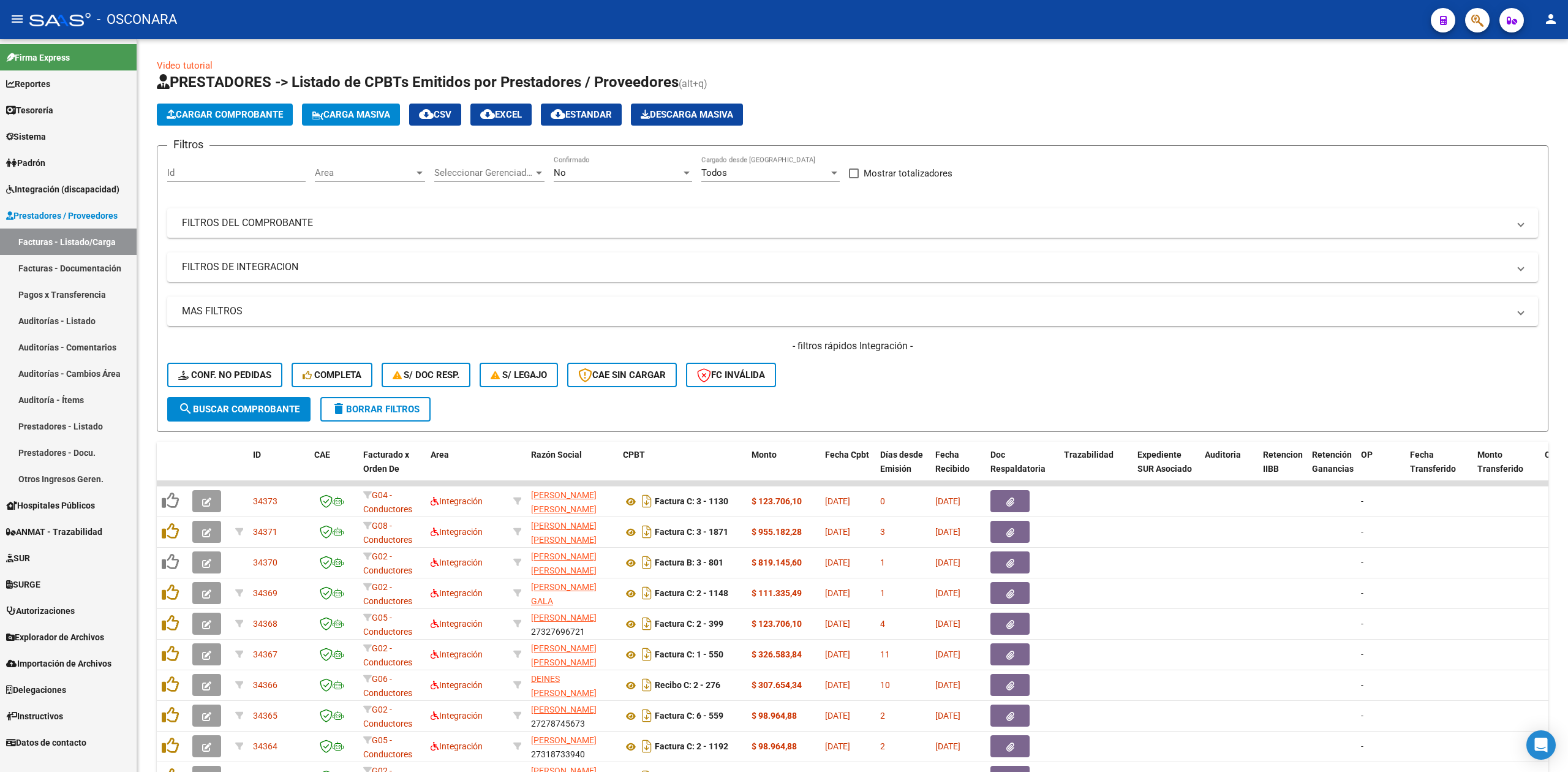
scroll to position [106, 0]
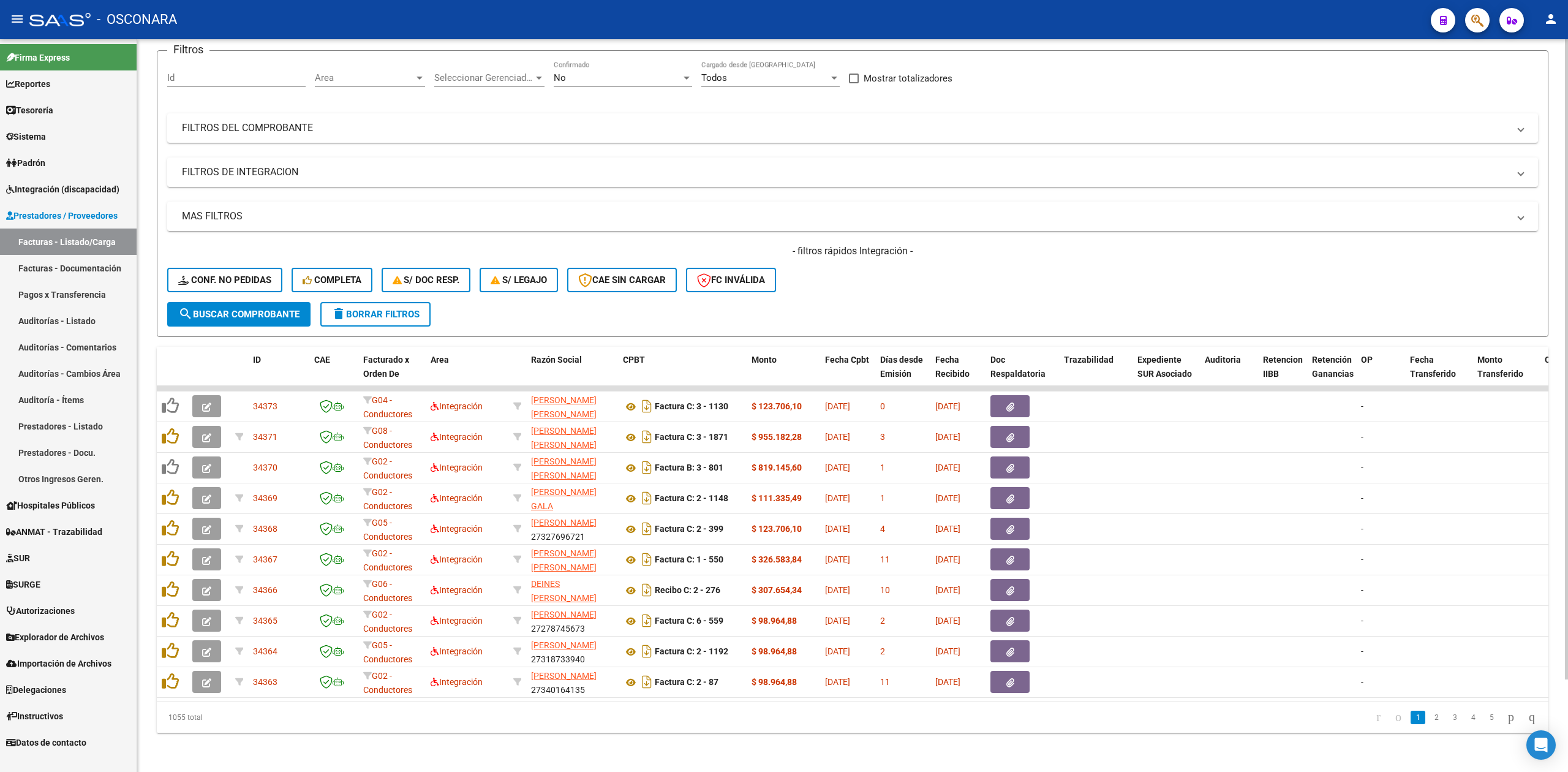
click at [935, 269] on div "- filtros rápidos Integración - Conf. no pedidas Completa S/ Doc Resp. S/ legaj…" at bounding box center [852, 273] width 1370 height 58
click at [912, 297] on form "Filtros Id Area Area Seleccionar Gerenciador Seleccionar Gerenciador No Confirm…" at bounding box center [852, 194] width 1392 height 287
click at [912, 269] on div "- filtros rápidos Integración - Conf. no pedidas Completa S/ Doc Resp. S/ legaj…" at bounding box center [852, 273] width 1370 height 58
click at [842, 255] on div "- filtros rápidos Integración - Conf. no pedidas Completa S/ Doc Resp. S/ legaj…" at bounding box center [852, 273] width 1370 height 58
click at [920, 295] on form "Filtros Id Area Area Seleccionar Gerenciador Seleccionar Gerenciador No Confirm…" at bounding box center [852, 194] width 1392 height 287
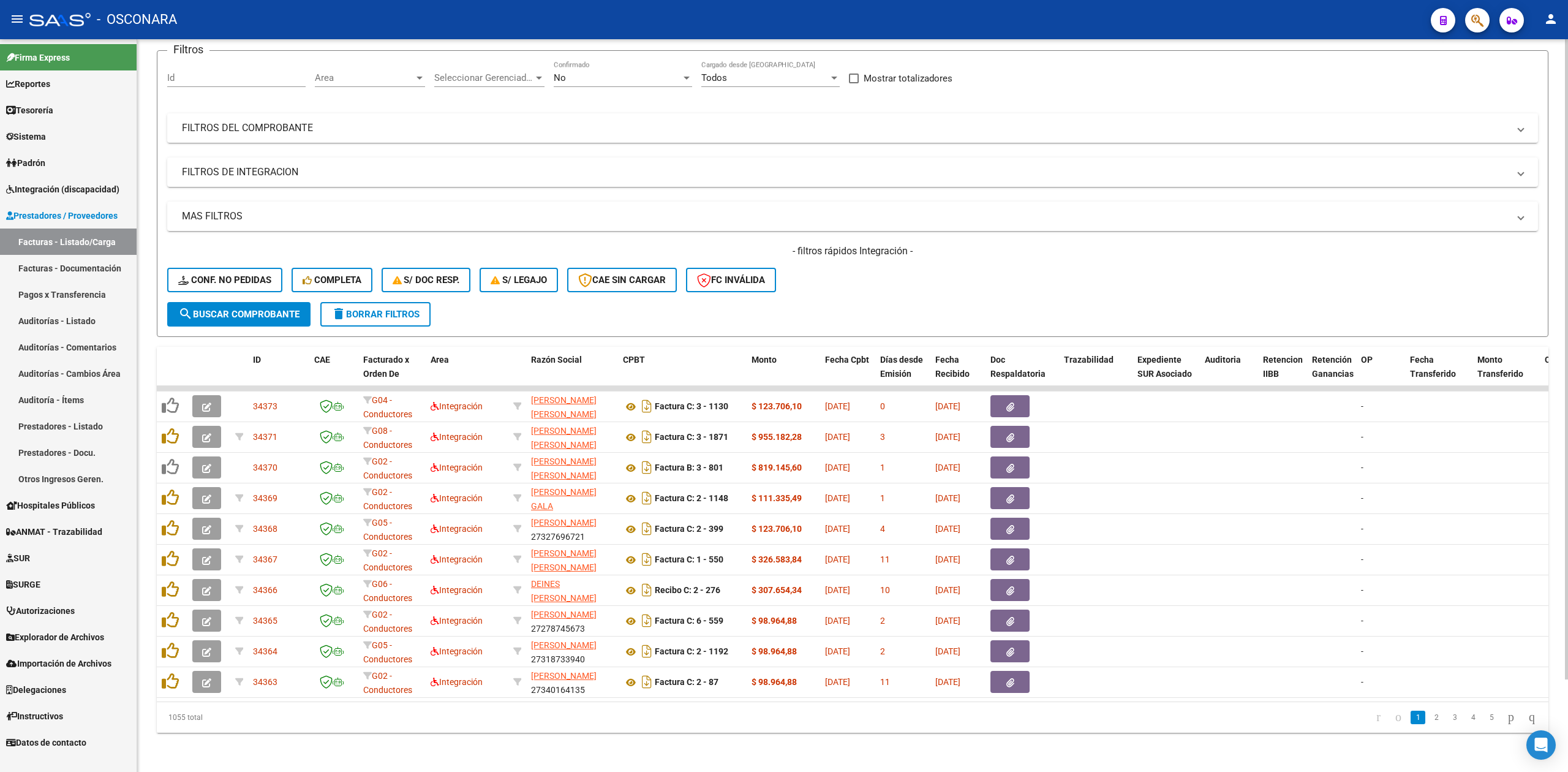
click at [610, 73] on div "No" at bounding box center [617, 78] width 128 height 11
click at [54, 183] on div at bounding box center [784, 386] width 1568 height 772
click at [58, 189] on span "Integración (discapacidad)" at bounding box center [63, 189] width 113 height 13
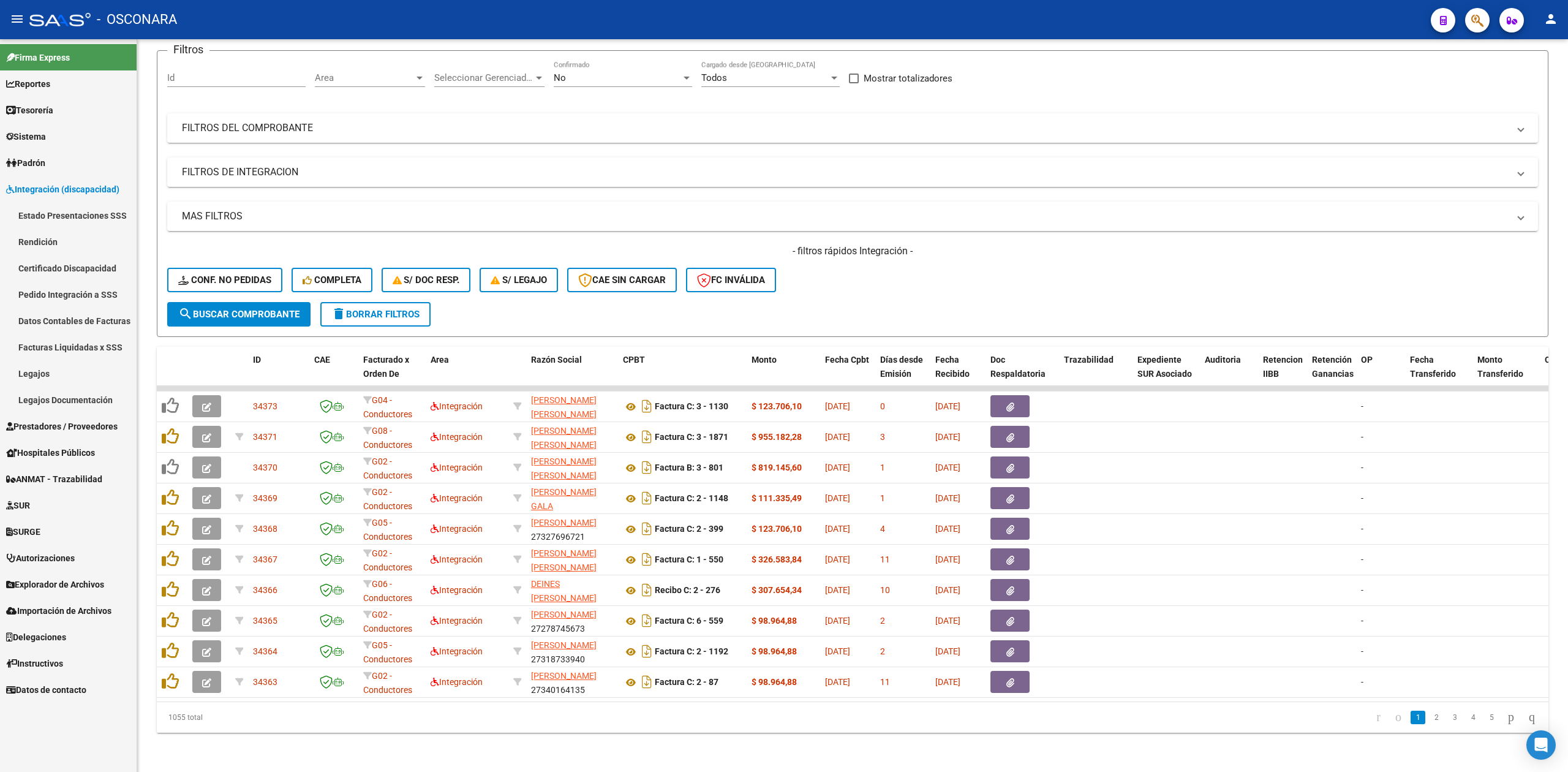
click at [54, 374] on link "Legajos" at bounding box center [68, 374] width 136 height 27
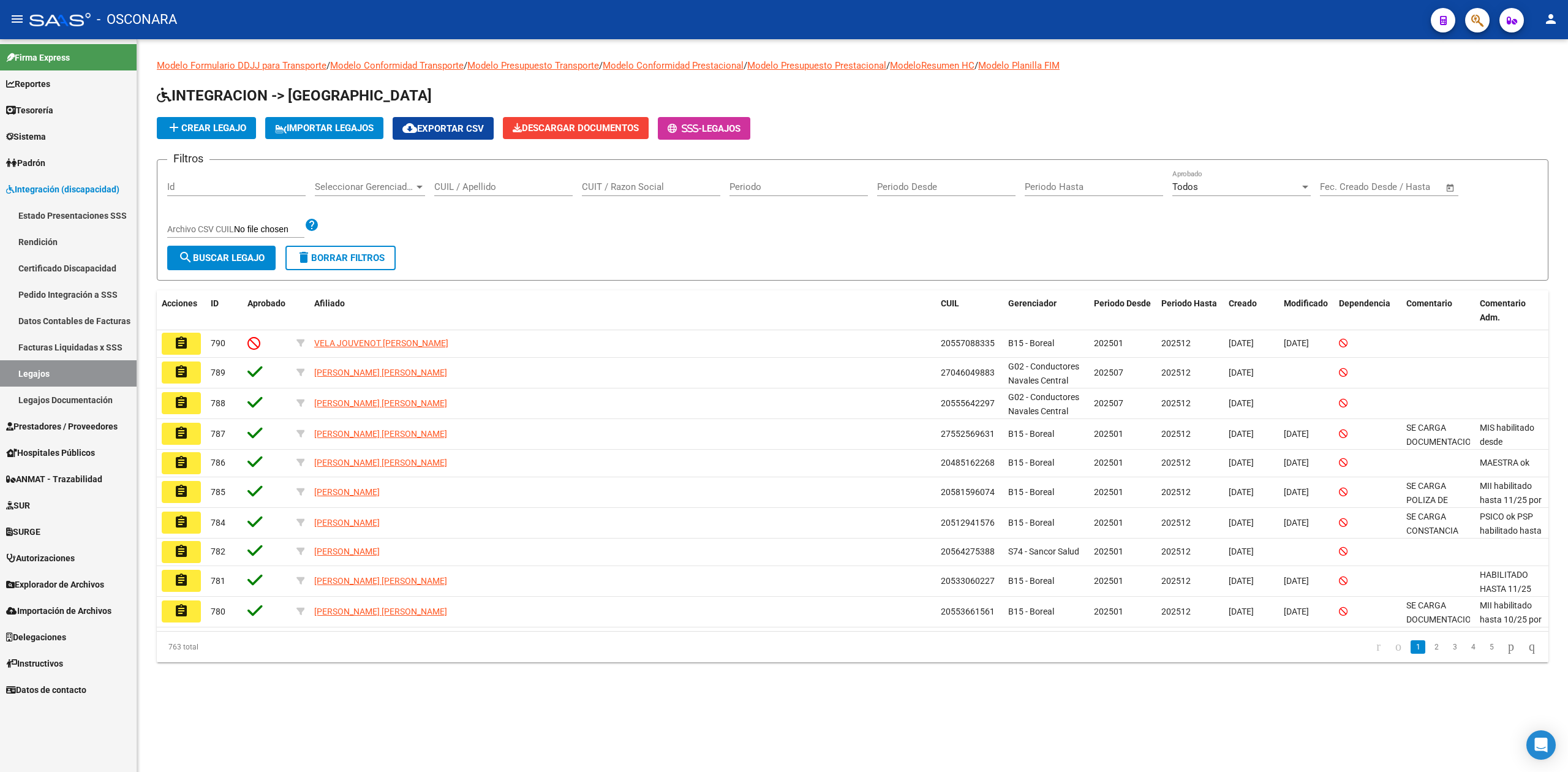
click at [45, 190] on span "Integración (discapacidad)" at bounding box center [63, 189] width 113 height 13
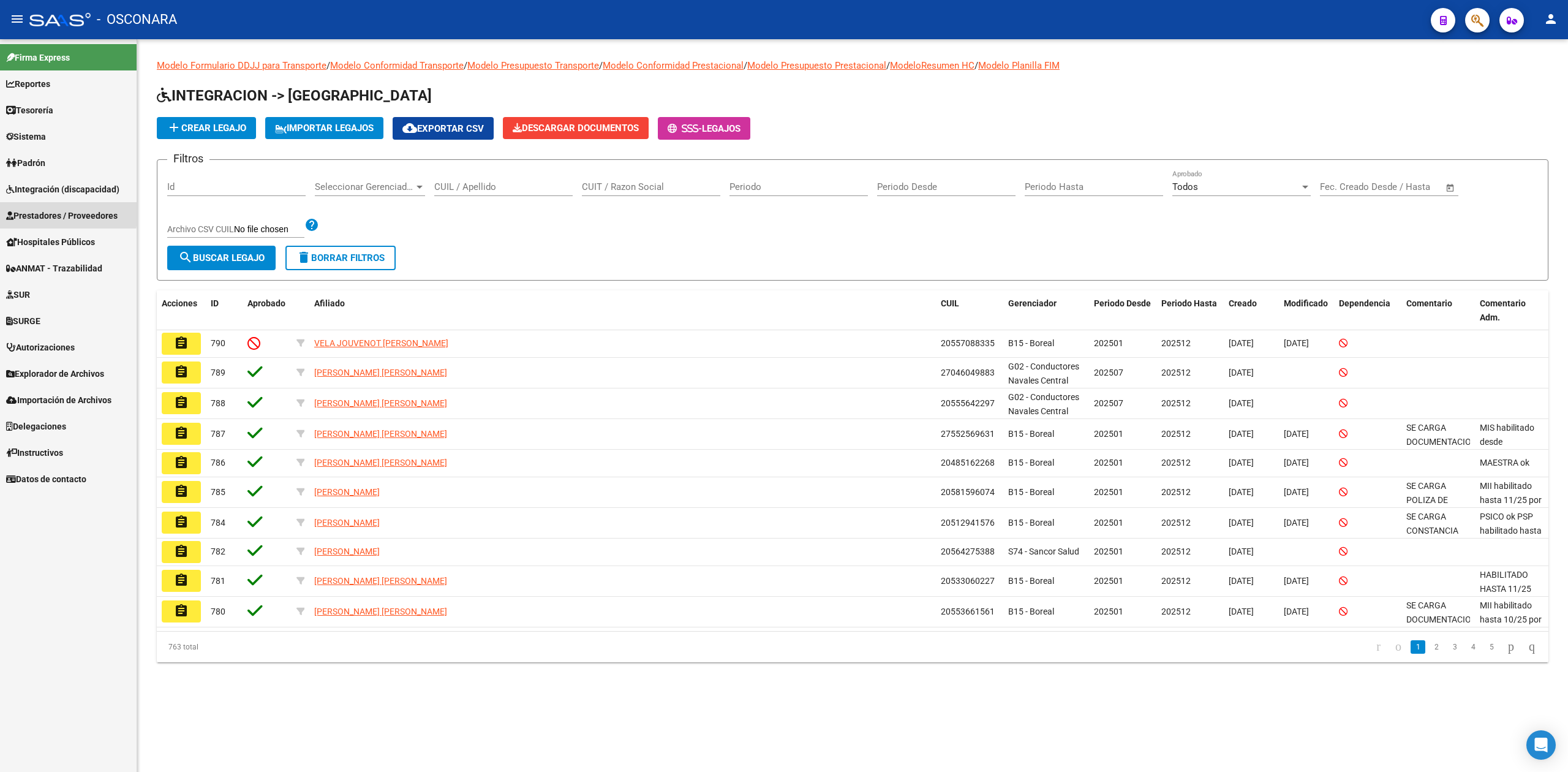
click at [43, 212] on span "Prestadores / Proveedores" at bounding box center [62, 215] width 112 height 13
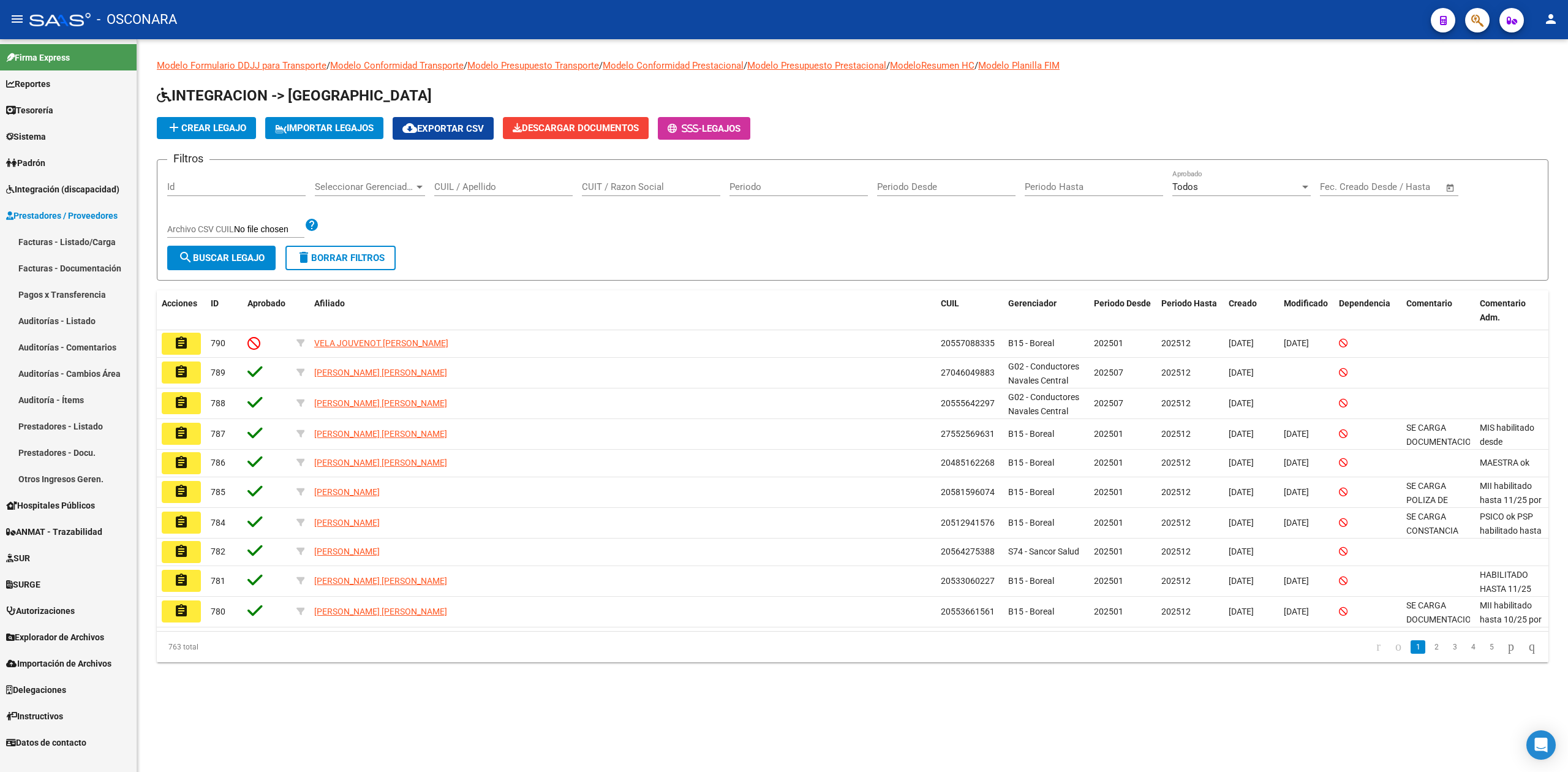
click at [43, 240] on link "Facturas - Listado/Carga" at bounding box center [68, 242] width 136 height 27
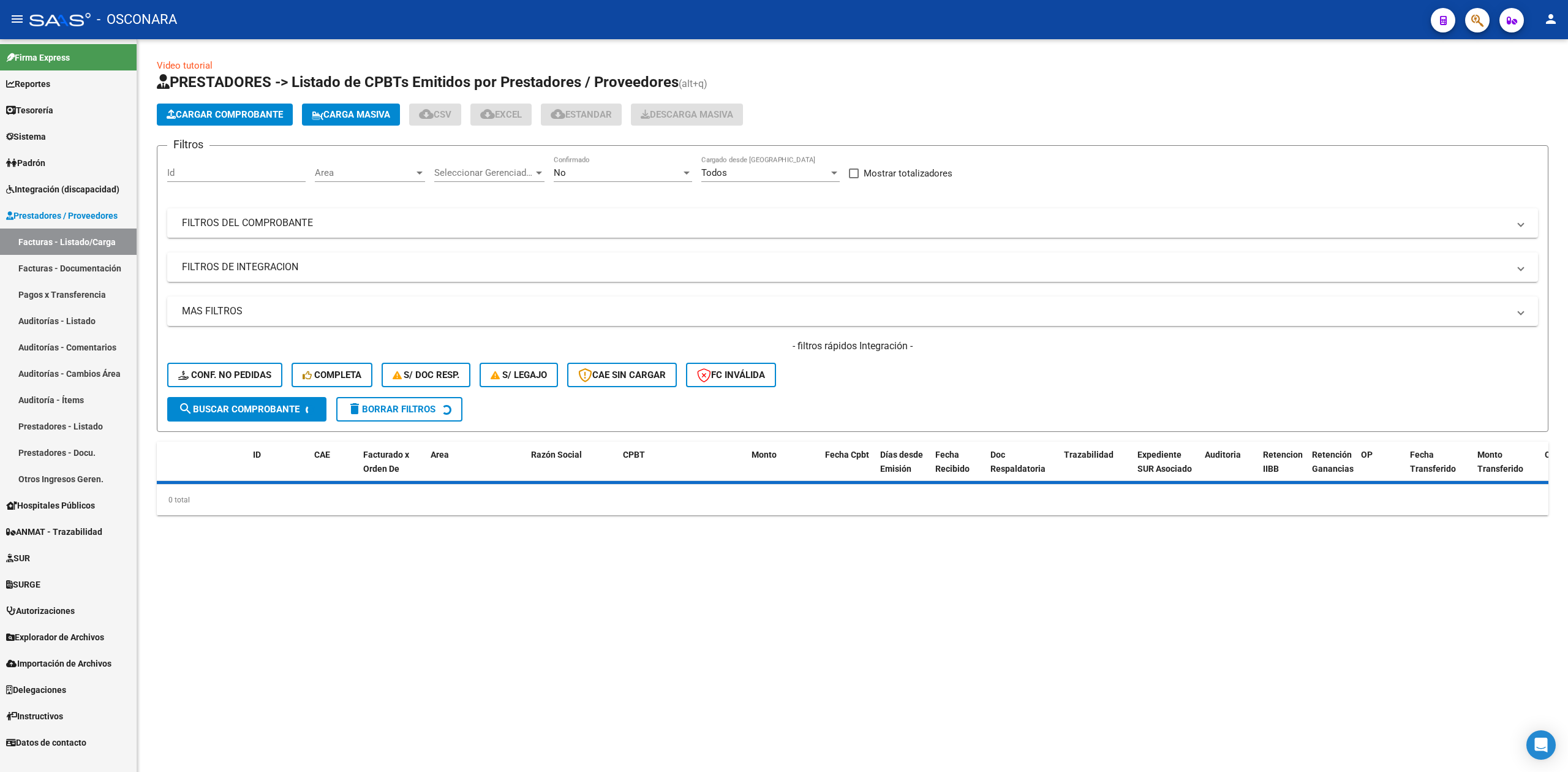
click at [609, 170] on div "No" at bounding box center [617, 173] width 128 height 11
click at [586, 116] on span "Todos" at bounding box center [623, 118] width 138 height 27
click at [724, 216] on mat-panel-title "FILTROS DEL COMPROBANTE" at bounding box center [845, 222] width 1327 height 13
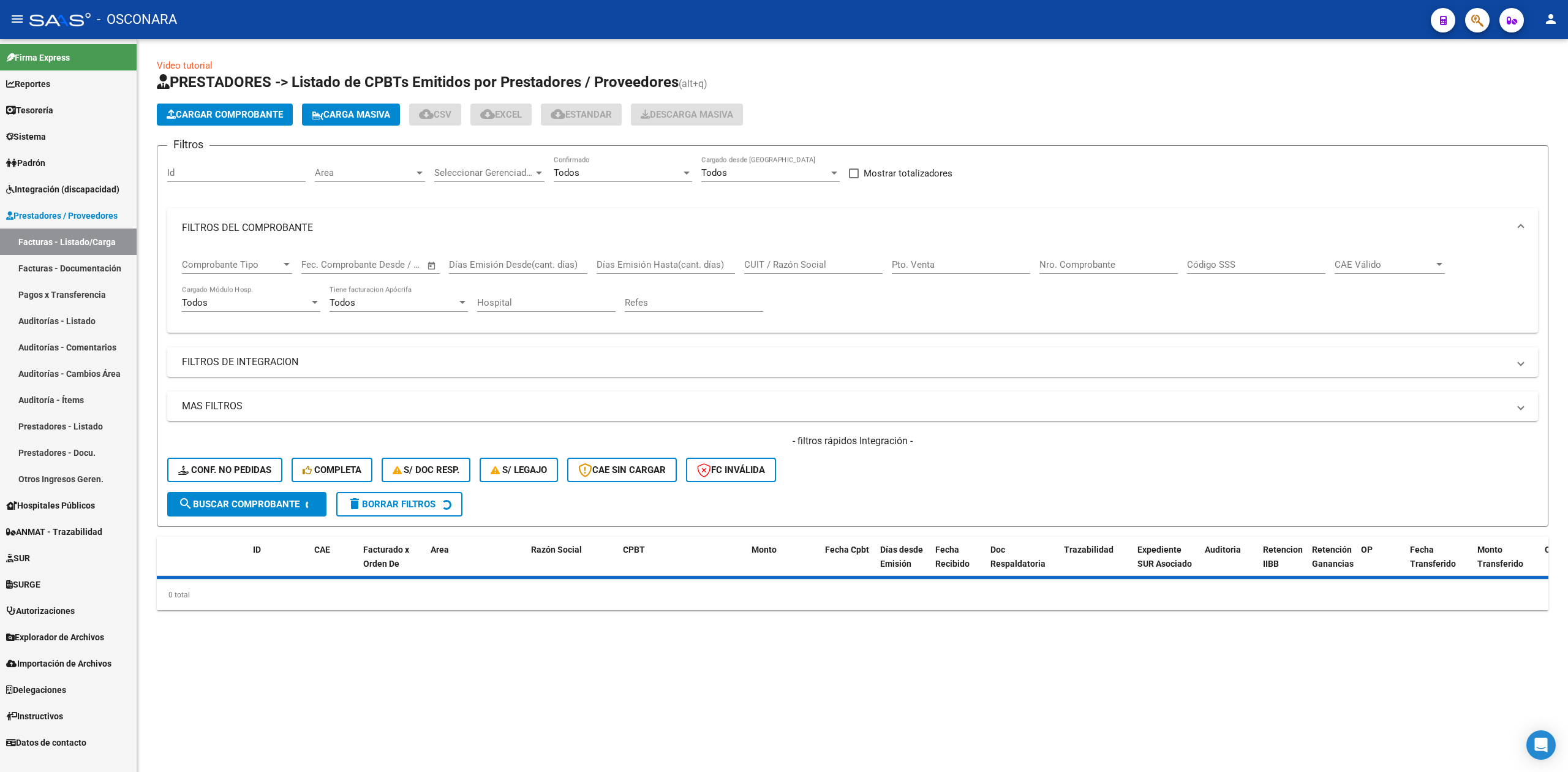
click at [831, 263] on input "CUIT / Razón Social" at bounding box center [813, 264] width 138 height 11
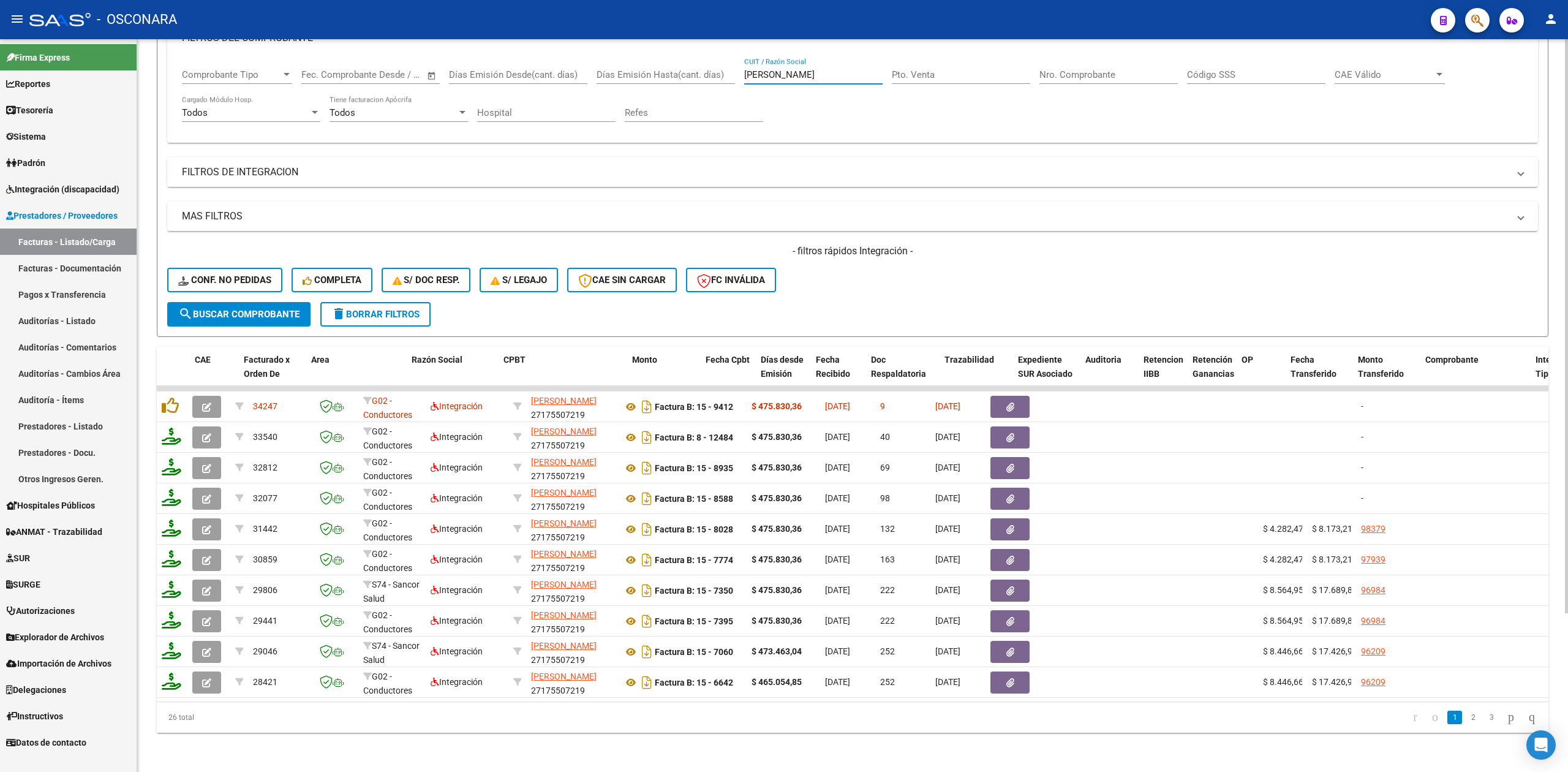
scroll to position [0, 1179]
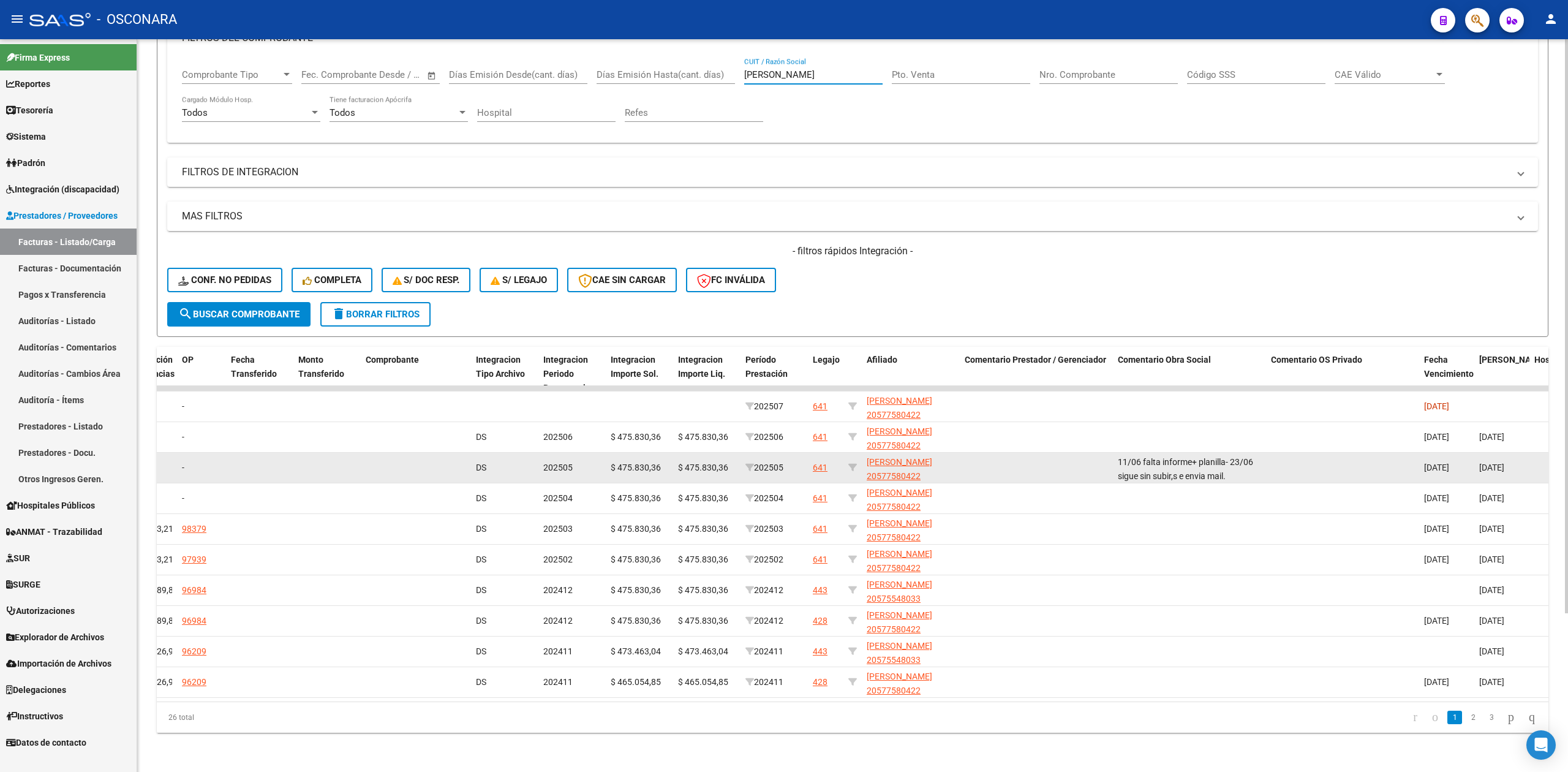
type input "[PERSON_NAME]"
click at [821, 461] on div "641" at bounding box center [820, 468] width 15 height 14
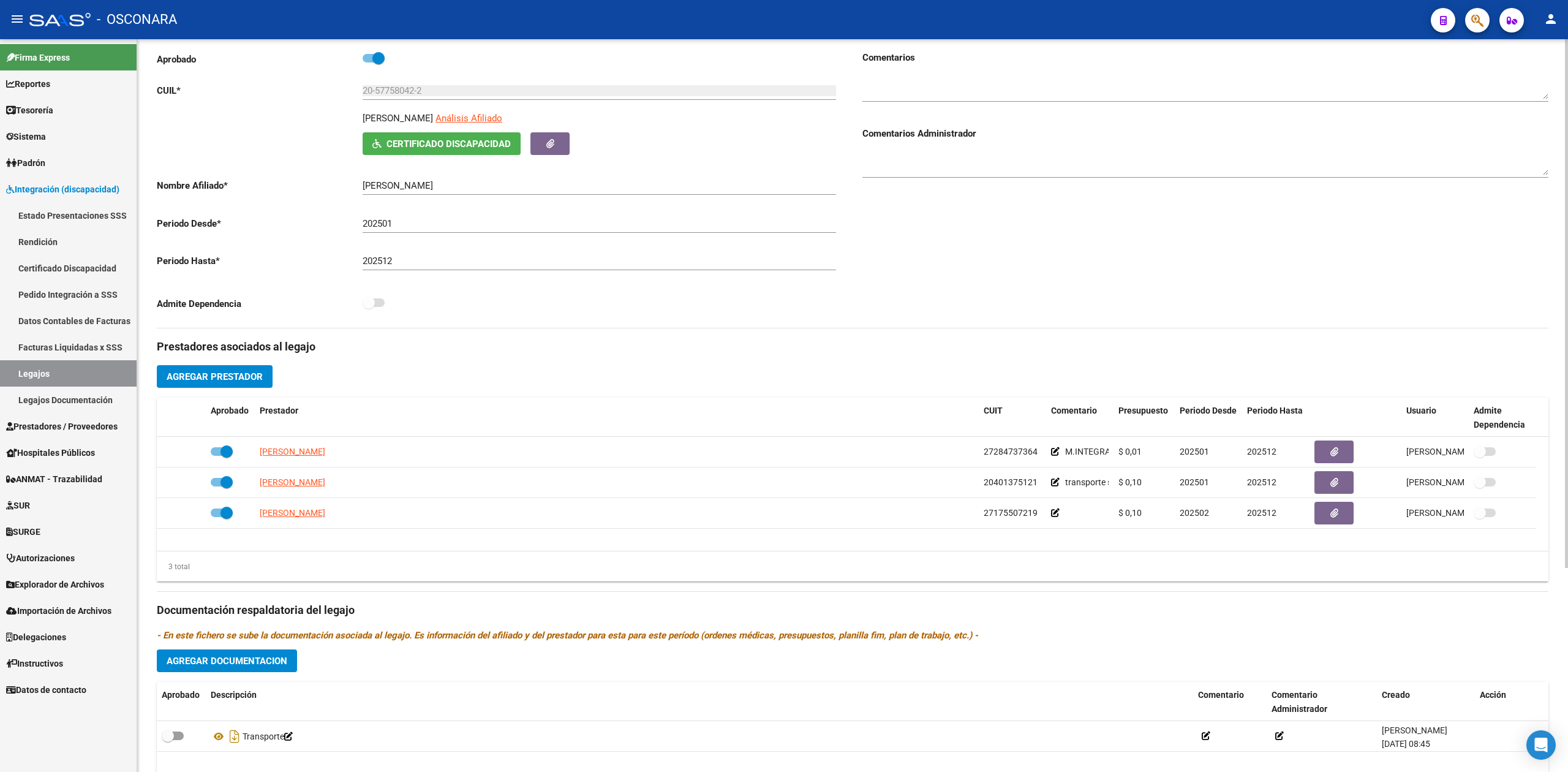
scroll to position [283, 0]
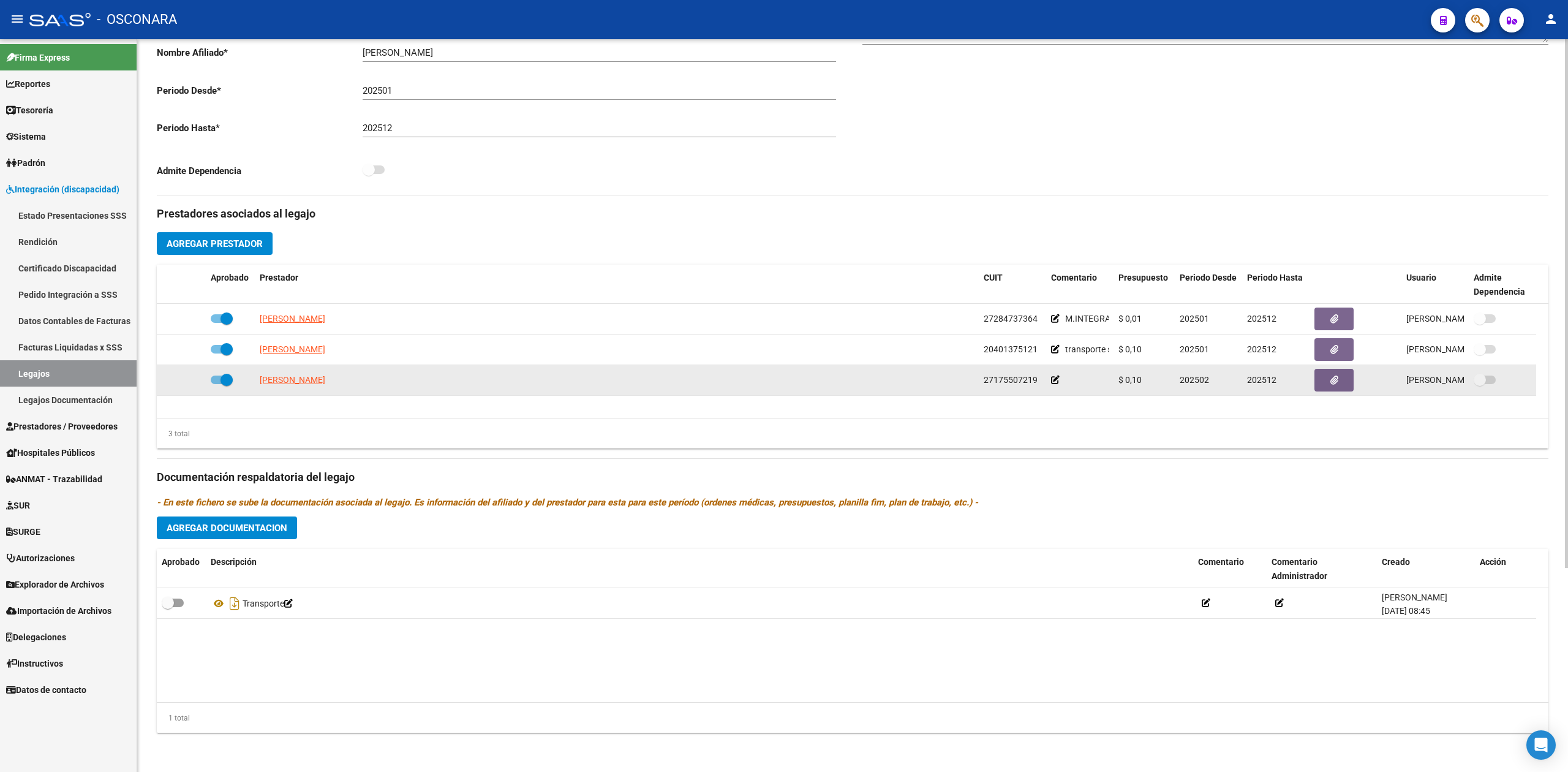
click at [218, 376] on span at bounding box center [221, 380] width 22 height 9
click at [217, 385] on input "checkbox" at bounding box center [216, 385] width 1 height 1
checkbox input "false"
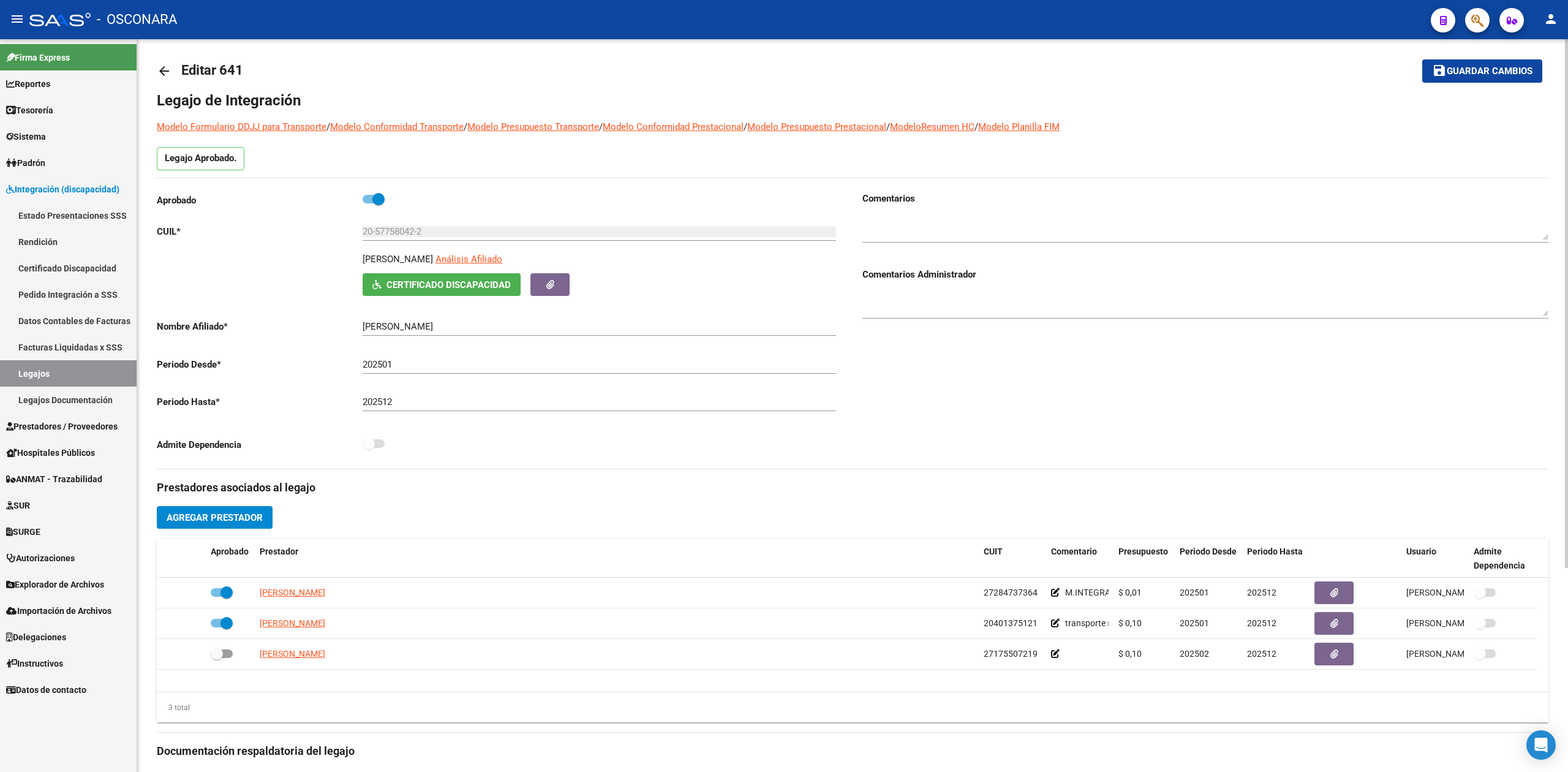
scroll to position [0, 0]
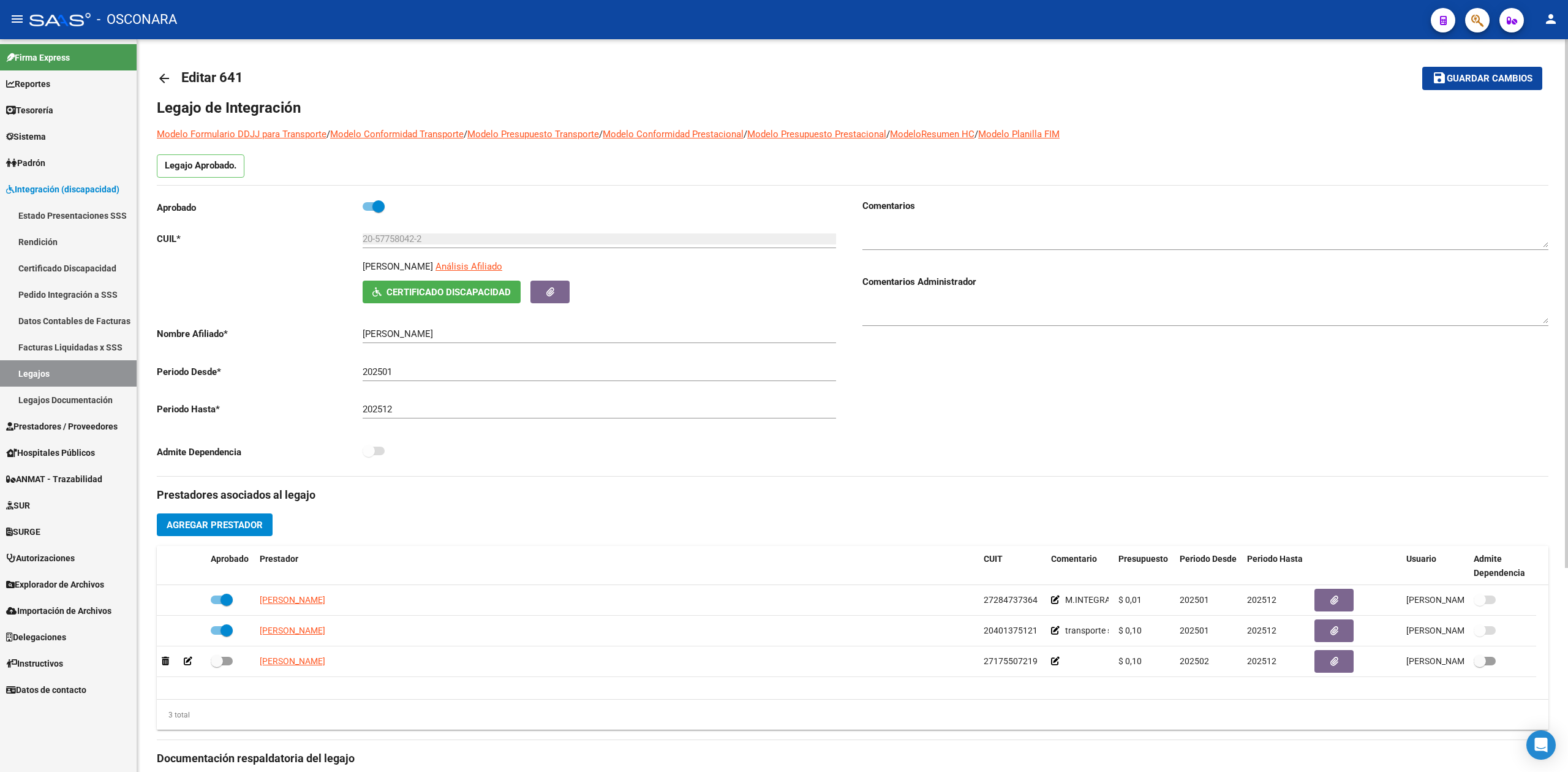
click at [1485, 80] on span "Guardar cambios" at bounding box center [1489, 79] width 86 height 11
click at [1441, 77] on mat-icon "save" at bounding box center [1440, 78] width 15 height 15
click at [1480, 71] on button "save Guardar cambios" at bounding box center [1482, 78] width 120 height 23
click at [566, 494] on h3 "Prestadores asociados al legajo" at bounding box center [852, 495] width 1392 height 17
click at [51, 295] on link "Pedido Integración a SSS" at bounding box center [68, 294] width 136 height 27
